Goal: Task Accomplishment & Management: Manage account settings

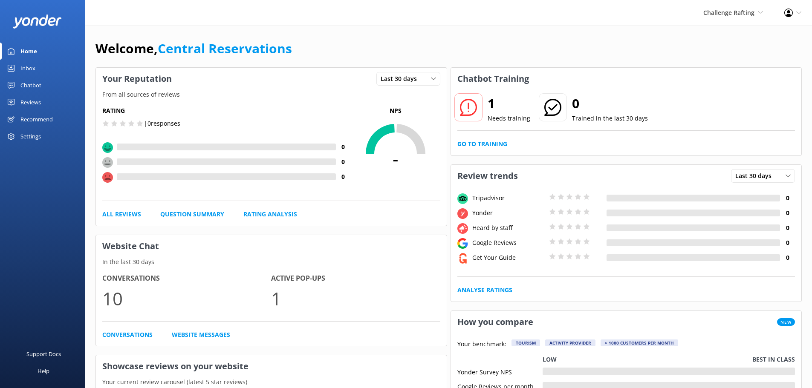
click at [55, 69] on link "Inbox" at bounding box center [42, 68] width 85 height 17
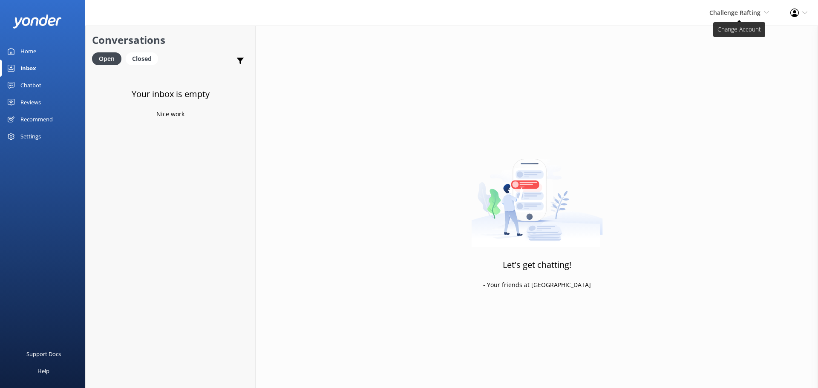
click at [759, 14] on span "Challenge Rafting" at bounding box center [734, 13] width 51 height 8
click at [755, 33] on link "Milford Sound Scenic Flights" at bounding box center [737, 36] width 85 height 20
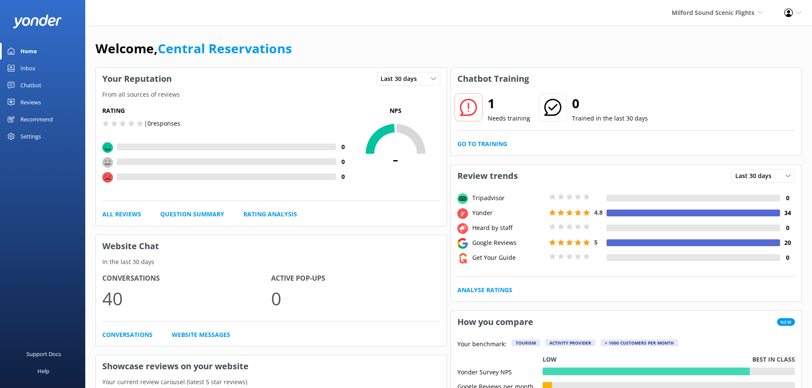
click at [43, 70] on link "Inbox" at bounding box center [42, 68] width 85 height 17
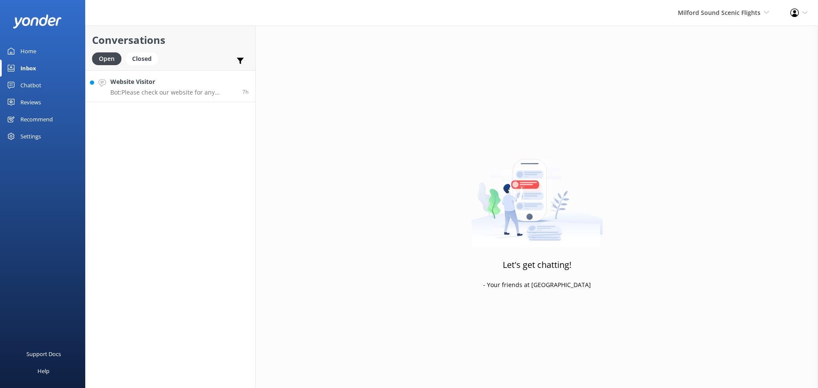
click at [190, 97] on link "Website Visitor Bot: Please check our website for any special offers. Alternati…" at bounding box center [171, 86] width 170 height 32
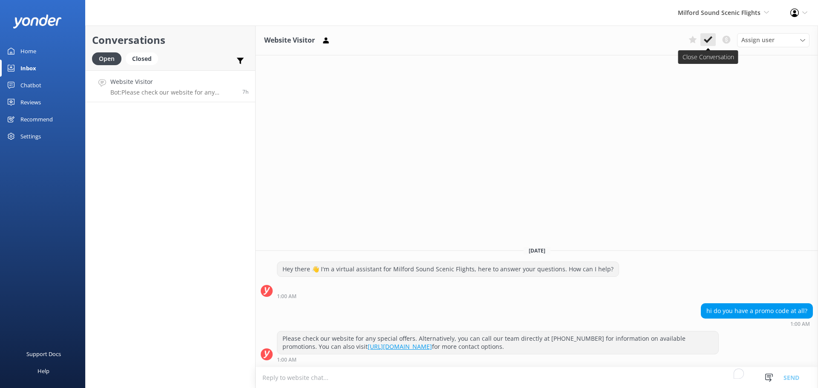
click at [708, 42] on use at bounding box center [708, 39] width 9 height 7
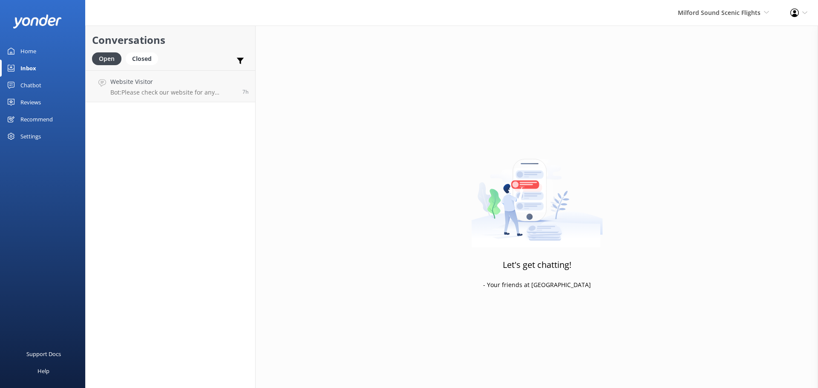
click at [709, 19] on div "Milford Sound Scenic Flights [GEOGRAPHIC_DATA] Scenic Flights The Helicopter Li…" at bounding box center [723, 13] width 112 height 26
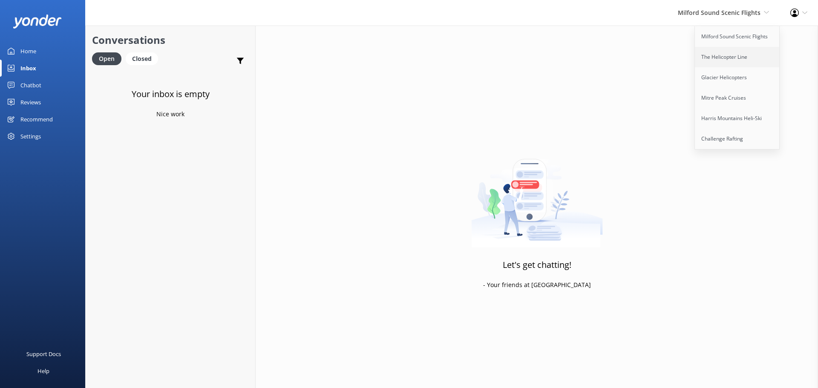
click at [716, 50] on link "The Helicopter Line" at bounding box center [737, 57] width 85 height 20
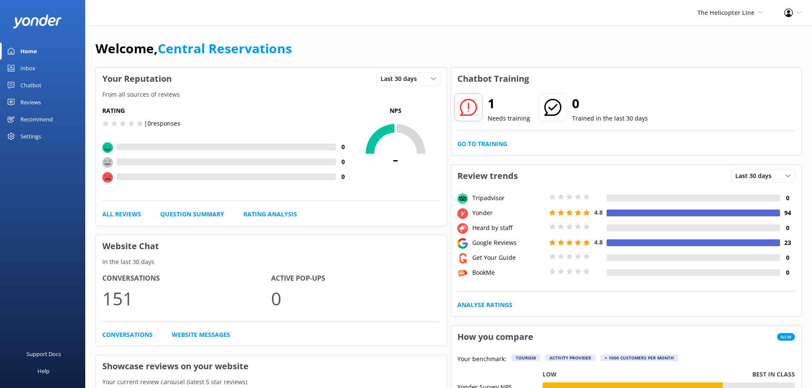
click at [26, 65] on div "Inbox" at bounding box center [27, 68] width 15 height 17
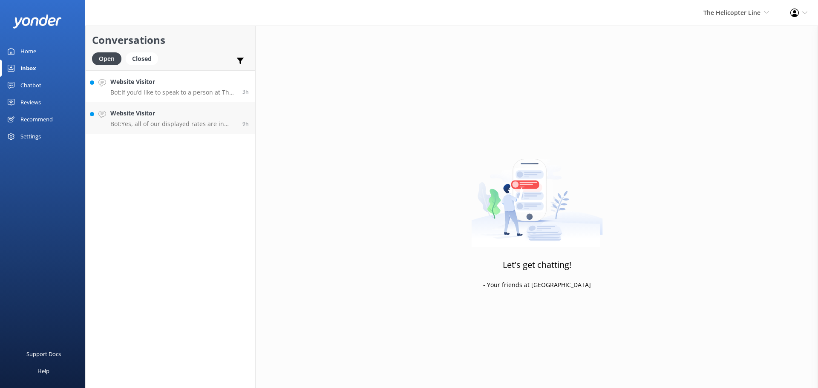
click at [132, 84] on h4 "Website Visitor" at bounding box center [173, 81] width 126 height 9
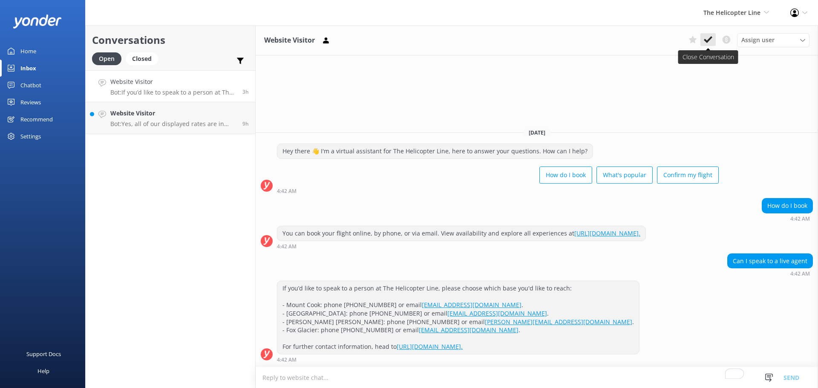
click at [713, 39] on button at bounding box center [707, 39] width 15 height 13
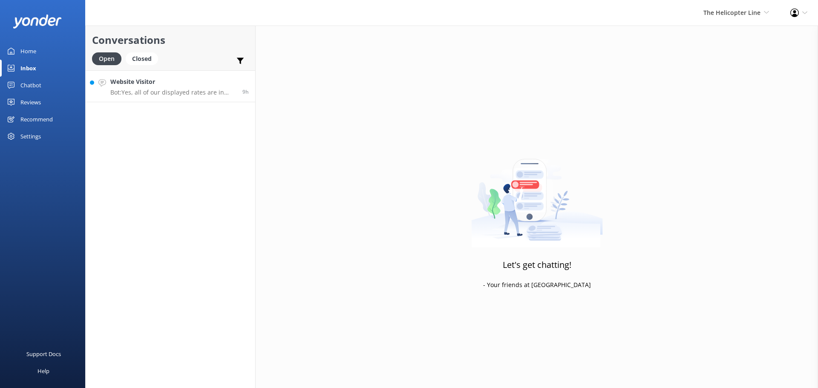
click at [219, 84] on h4 "Website Visitor" at bounding box center [173, 81] width 126 height 9
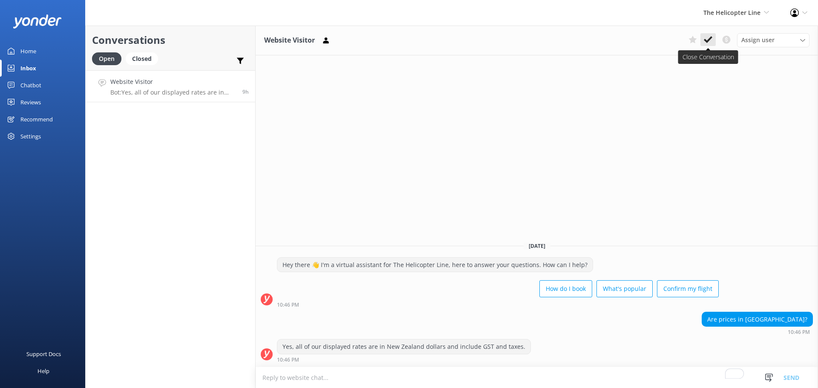
click at [714, 43] on div "Assign user [PERSON_NAME] [PERSON_NAME] [PERSON_NAME] Central Reservations [PER…" at bounding box center [747, 40] width 124 height 14
click at [737, 10] on span "The Helicopter Line" at bounding box center [731, 13] width 57 height 8
click at [174, 92] on p "Bot: Yes, all of our displayed rates are in New Zealand dollars and include GST…" at bounding box center [173, 93] width 126 height 8
click at [708, 40] on use at bounding box center [708, 39] width 9 height 7
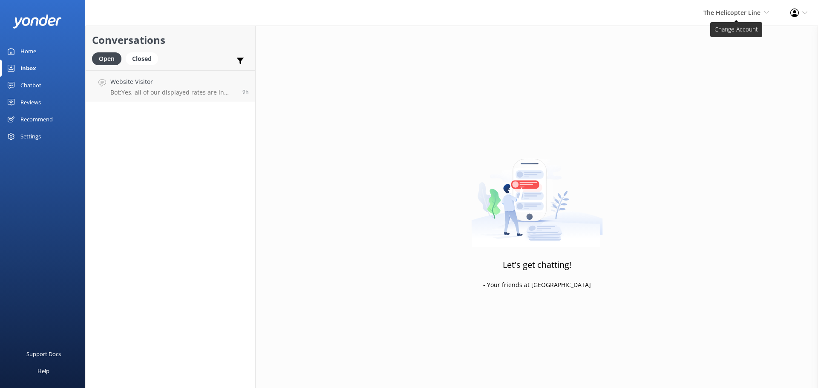
click at [755, 15] on span "The Helicopter Line" at bounding box center [731, 13] width 57 height 8
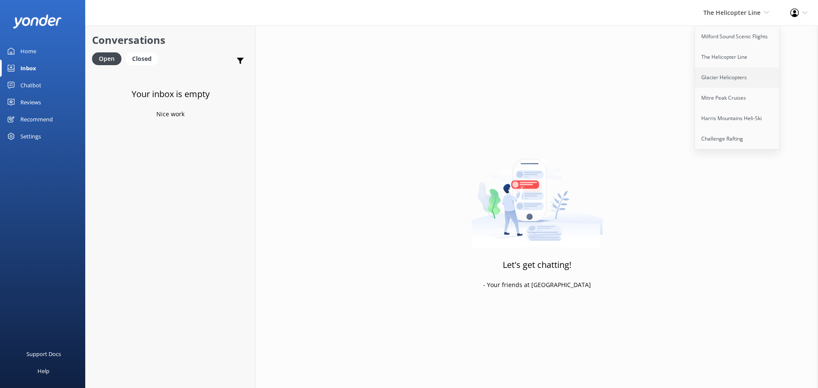
click at [746, 82] on link "Glacier Helicopters" at bounding box center [737, 77] width 85 height 20
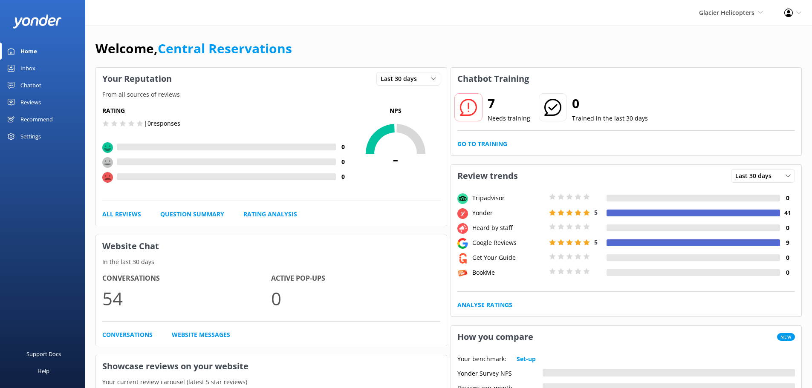
click at [35, 64] on div "Inbox" at bounding box center [27, 68] width 15 height 17
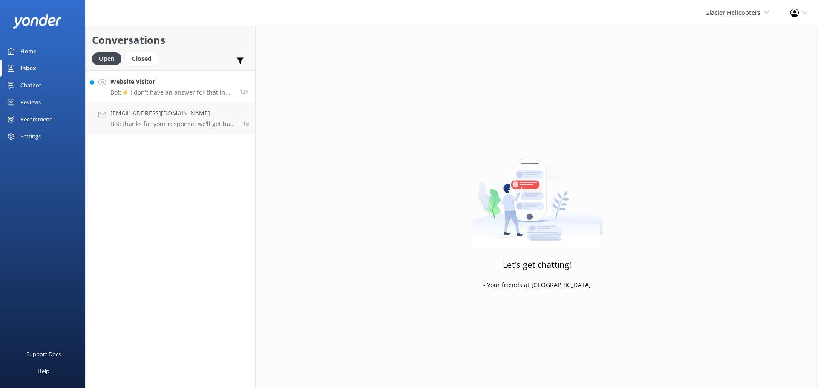
click at [157, 84] on h4 "Website Visitor" at bounding box center [171, 81] width 123 height 9
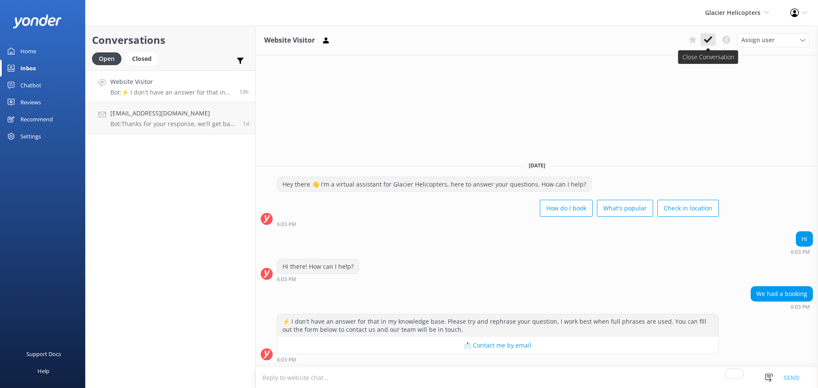
click at [713, 39] on button at bounding box center [707, 39] width 15 height 13
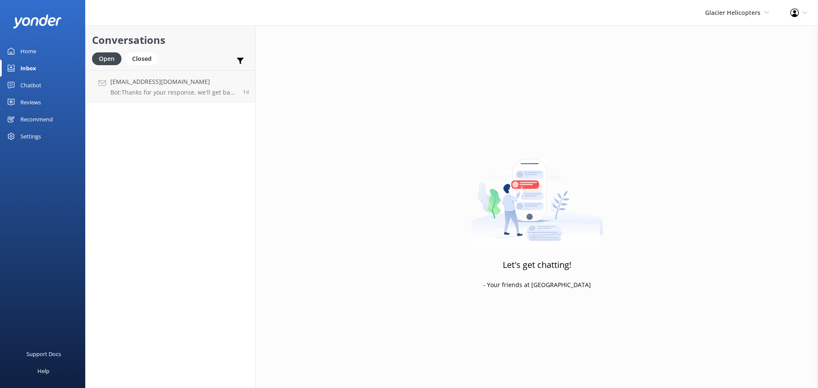
click at [220, 78] on h4 "[EMAIL_ADDRESS][DOMAIN_NAME]" at bounding box center [173, 81] width 126 height 9
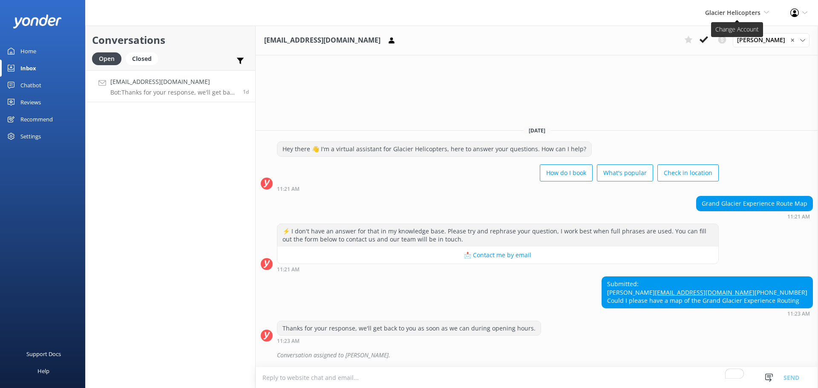
click at [746, 15] on span "Glacier Helicopters" at bounding box center [732, 13] width 55 height 8
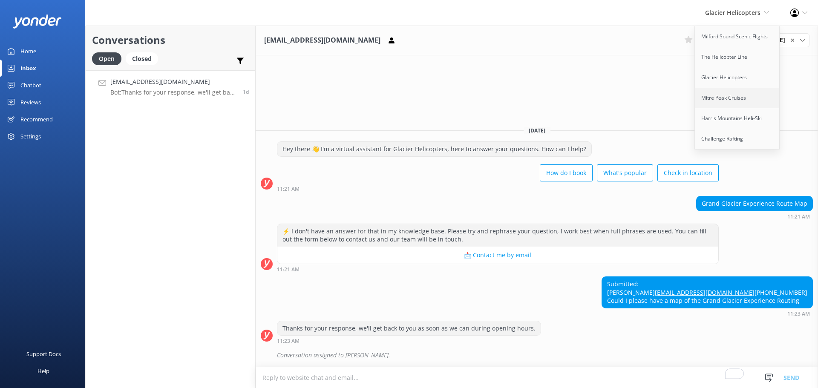
click at [757, 95] on link "Mitre Peak Cruises" at bounding box center [737, 98] width 85 height 20
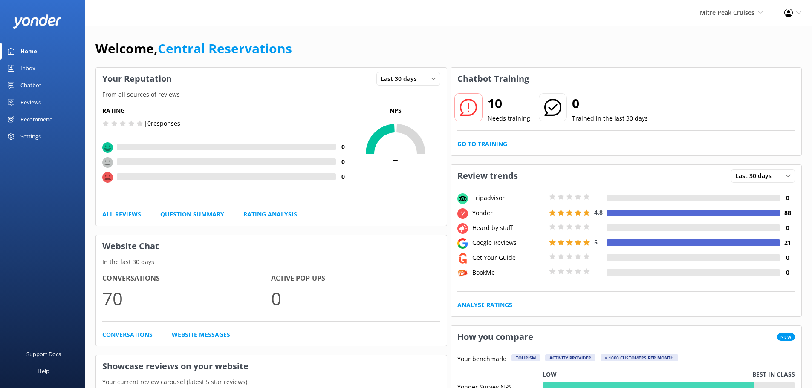
click at [46, 72] on link "Inbox" at bounding box center [42, 68] width 85 height 17
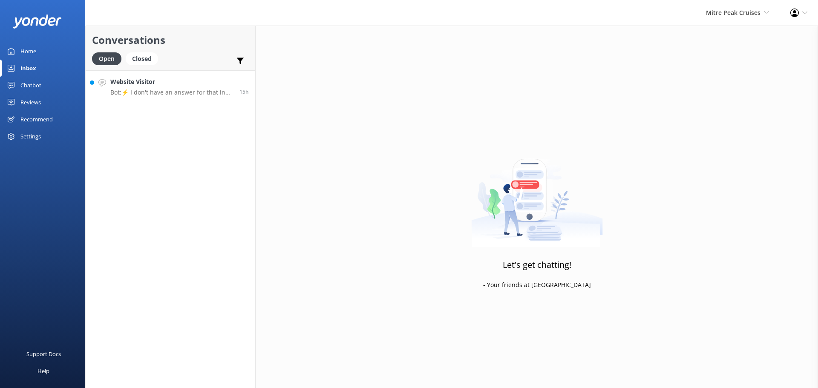
click at [184, 83] on h4 "Website Visitor" at bounding box center [171, 81] width 123 height 9
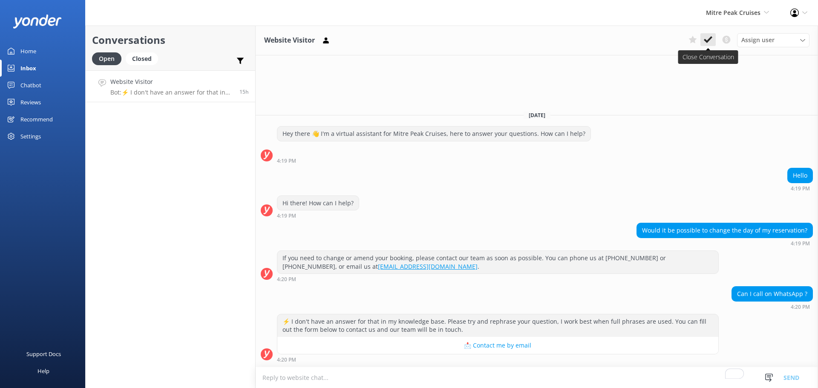
click at [705, 41] on use at bounding box center [708, 39] width 9 height 7
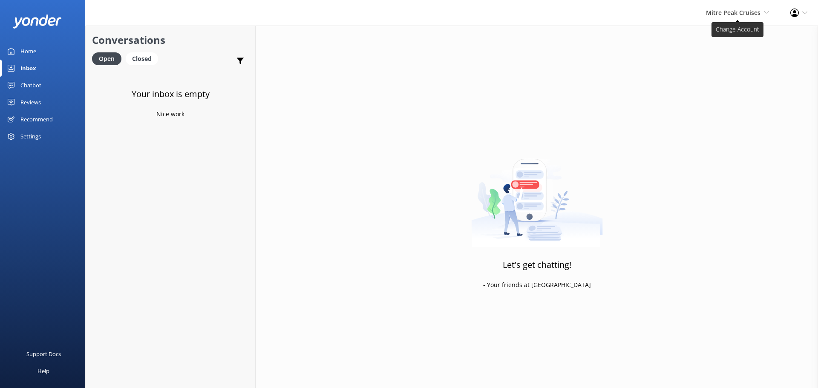
click at [735, 14] on span "Mitre Peak Cruises" at bounding box center [733, 13] width 55 height 8
click at [711, 119] on link "Harris Mountains Heli-Ski" at bounding box center [737, 118] width 85 height 20
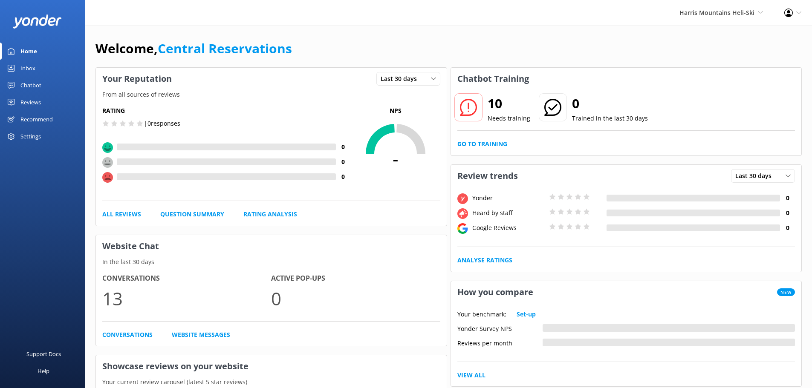
click at [39, 69] on link "Inbox" at bounding box center [42, 68] width 85 height 17
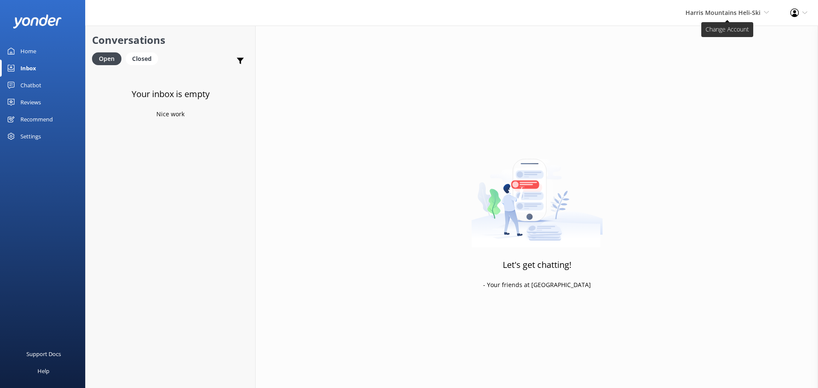
click at [760, 10] on span "[PERSON_NAME] Mountains Heli-Ski Milford Sound Scenic Flights The Helicopter Li…" at bounding box center [727, 12] width 84 height 9
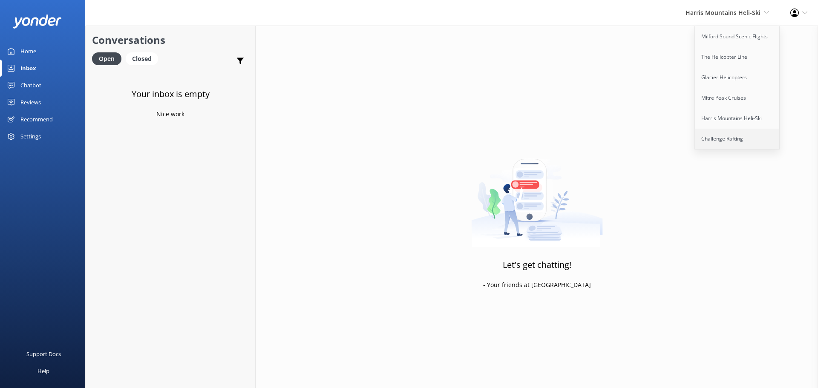
click at [709, 137] on link "Challenge Rafting" at bounding box center [737, 139] width 85 height 20
